Goal: Entertainment & Leisure: Consume media (video, audio)

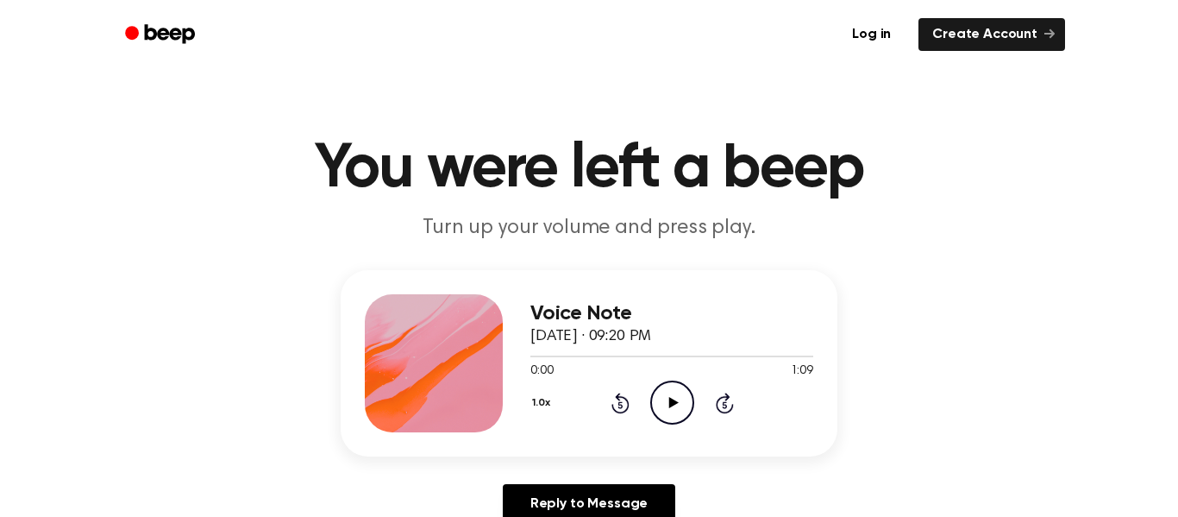
click at [679, 396] on icon "Play Audio" at bounding box center [672, 402] width 44 height 44
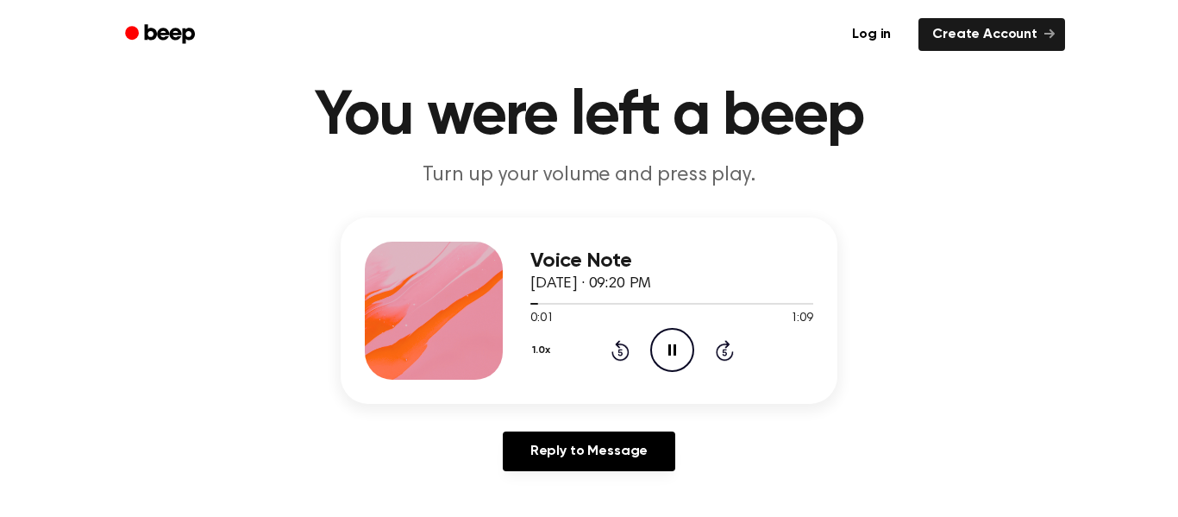
scroll to position [74, 0]
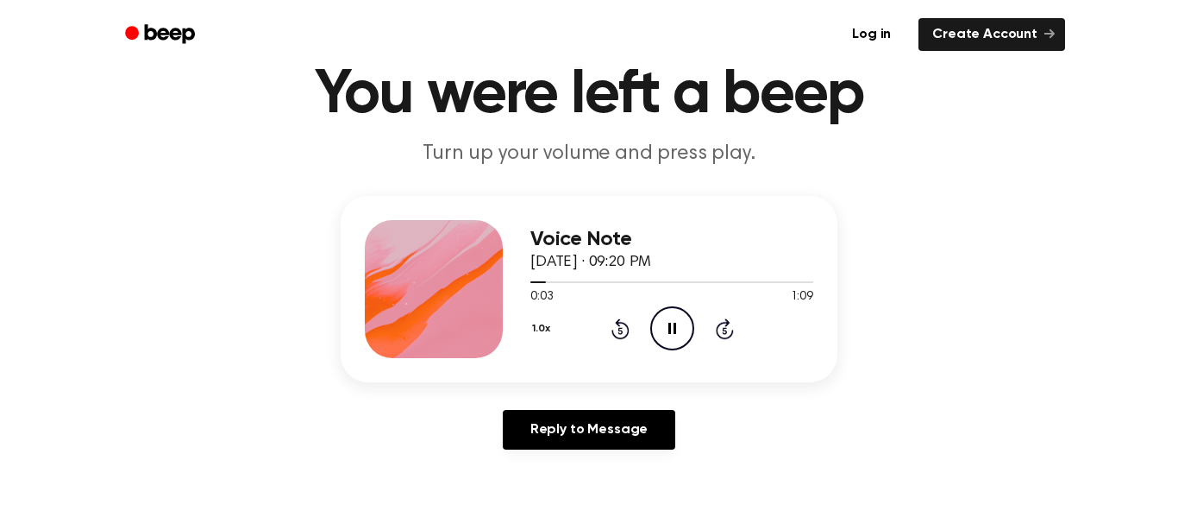
click at [678, 341] on icon "Pause Audio" at bounding box center [672, 328] width 44 height 44
click at [678, 341] on icon "Play Audio" at bounding box center [672, 328] width 44 height 44
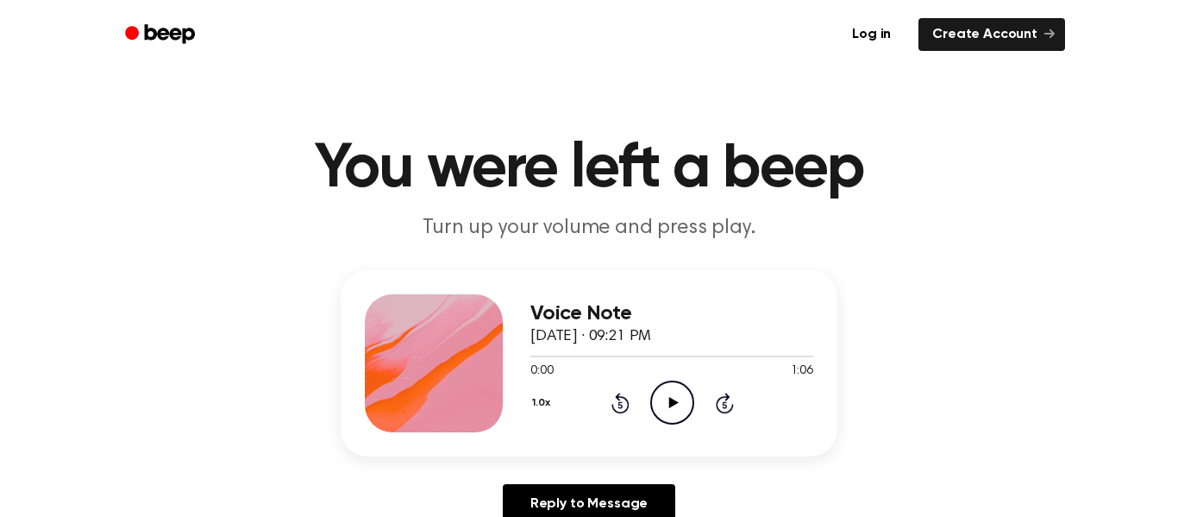
click at [674, 400] on icon "Play Audio" at bounding box center [672, 402] width 44 height 44
click at [665, 401] on icon "Play Audio" at bounding box center [672, 402] width 44 height 44
click at [665, 401] on icon "Pause Audio" at bounding box center [672, 402] width 44 height 44
click at [625, 405] on icon "Rewind 5 seconds" at bounding box center [620, 403] width 19 height 22
click at [674, 405] on icon "Play Audio" at bounding box center [672, 402] width 44 height 44
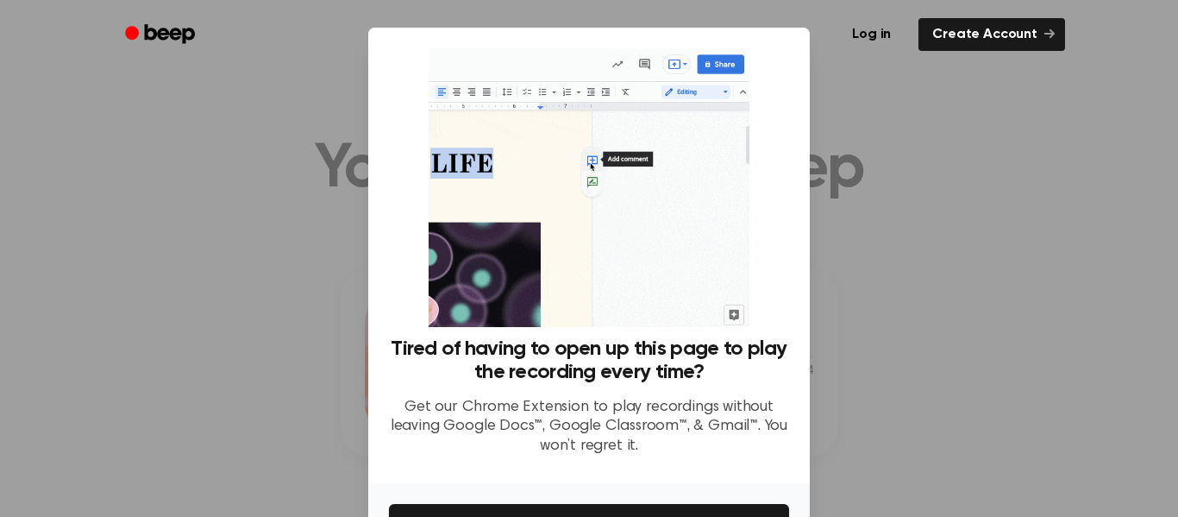
click at [841, 422] on div at bounding box center [589, 258] width 1178 height 517
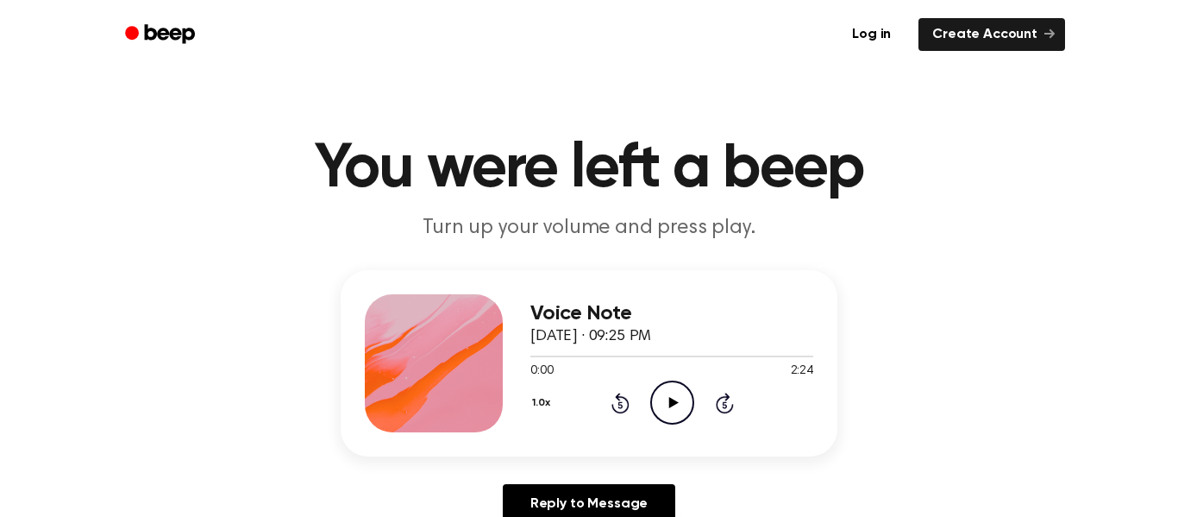
click at [671, 398] on icon at bounding box center [672, 402] width 9 height 11
